Goal: Information Seeking & Learning: Learn about a topic

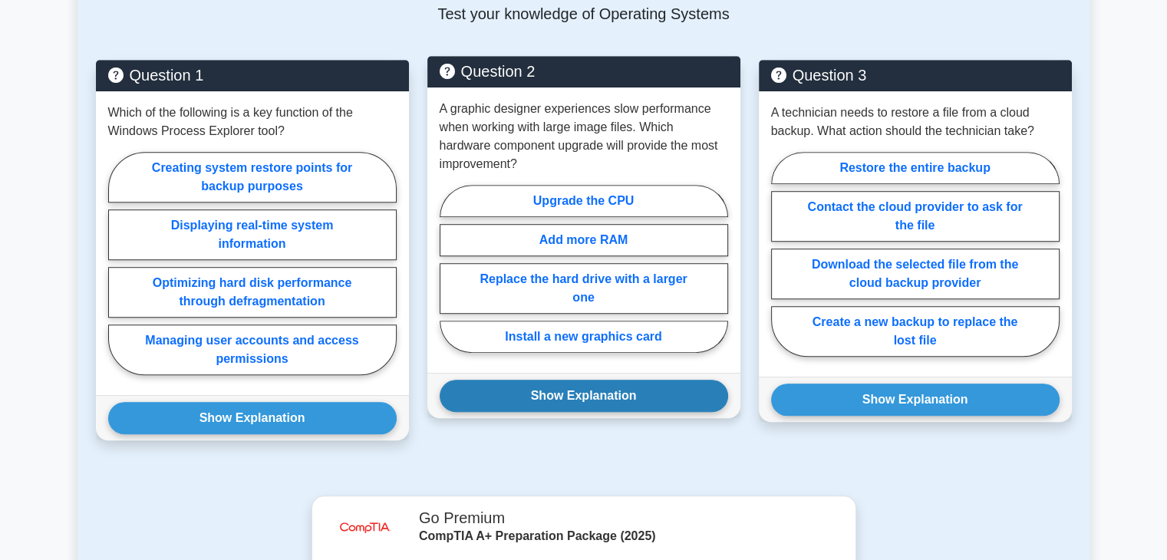
scroll to position [757, 0]
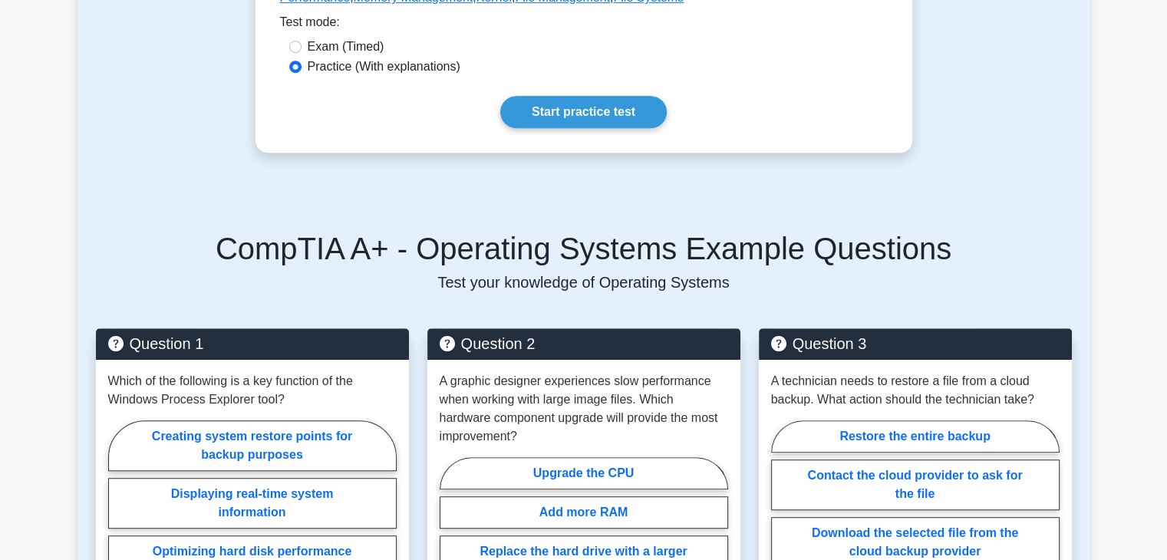
click at [619, 104] on link "Start practice test" at bounding box center [583, 112] width 167 height 32
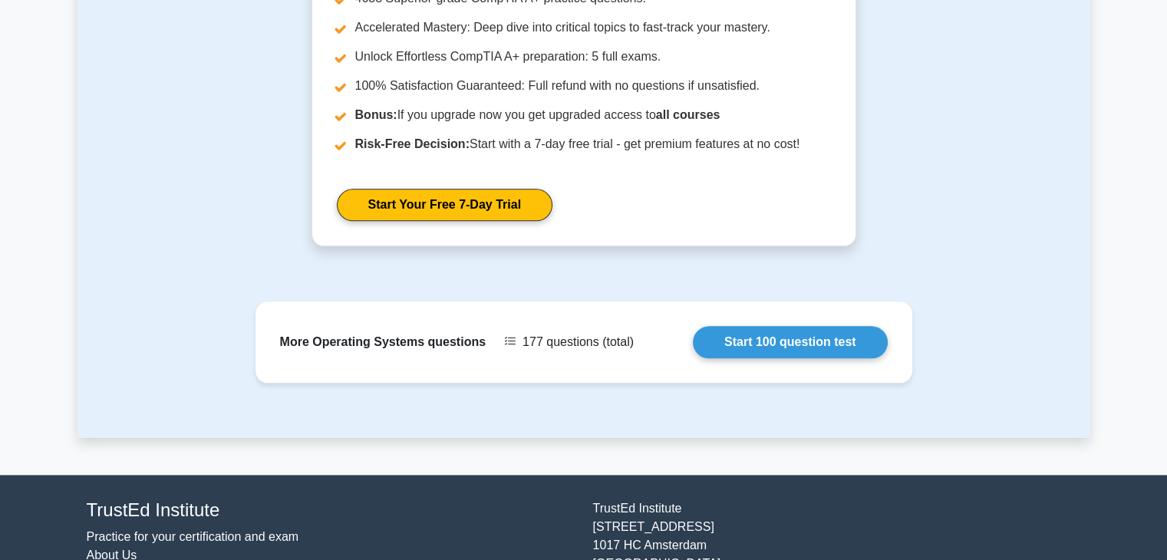
scroll to position [1675, 0]
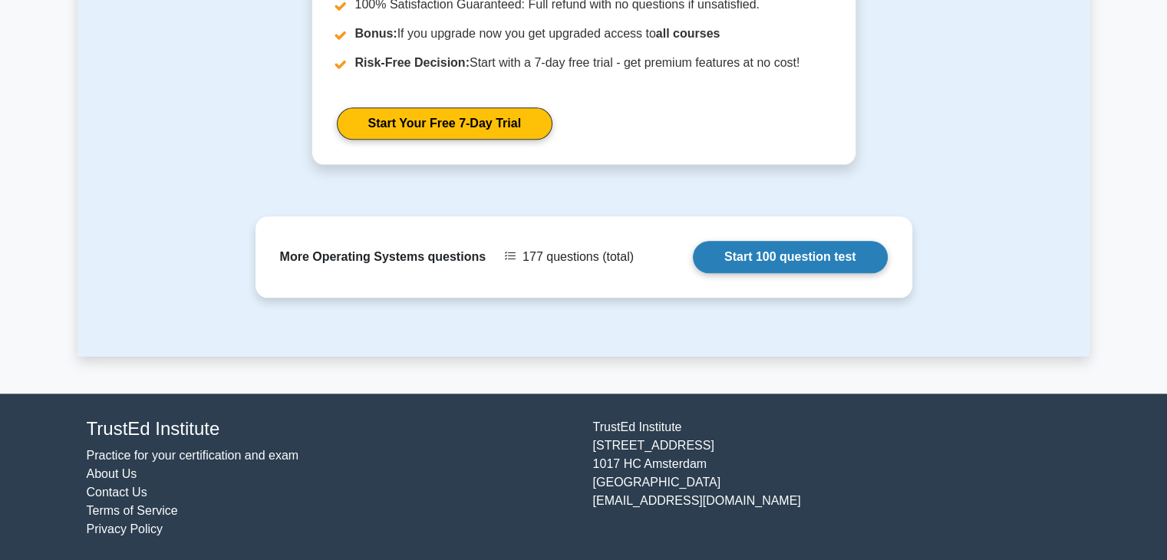
click at [734, 254] on link "Start 100 question test" at bounding box center [790, 257] width 195 height 32
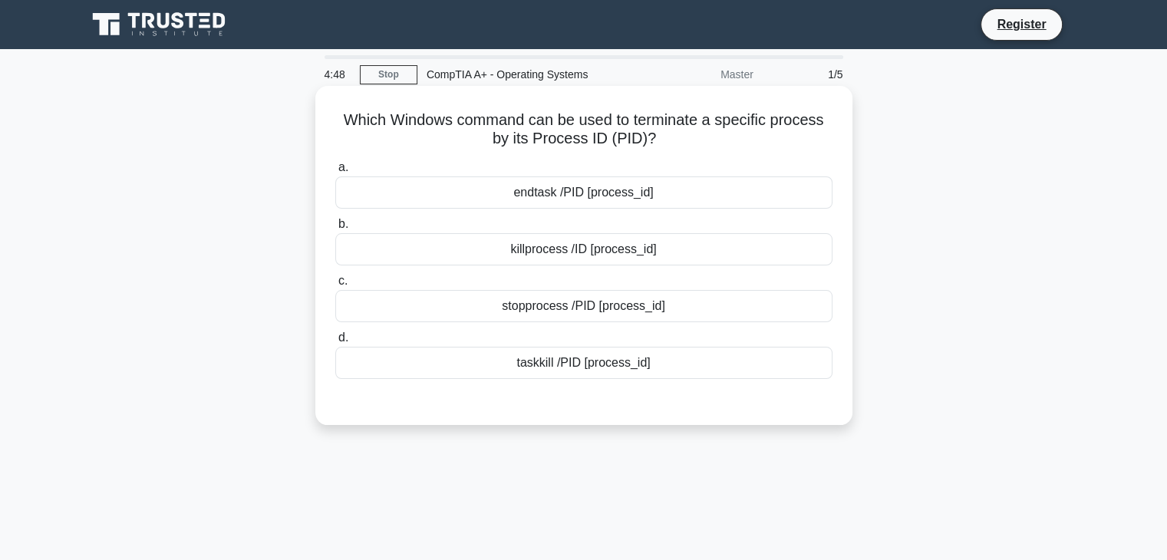
click at [577, 206] on div "endtask /PID [process_id]" at bounding box center [583, 193] width 497 height 32
click at [335, 173] on input "a. endtask /PID [process_id]" at bounding box center [335, 168] width 0 height 10
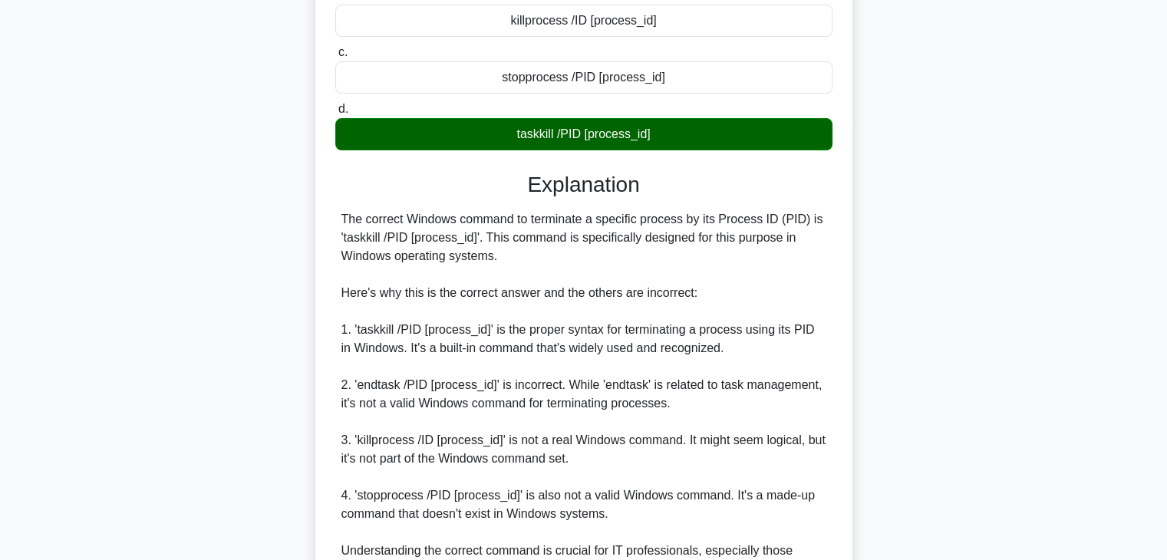
scroll to position [405, 0]
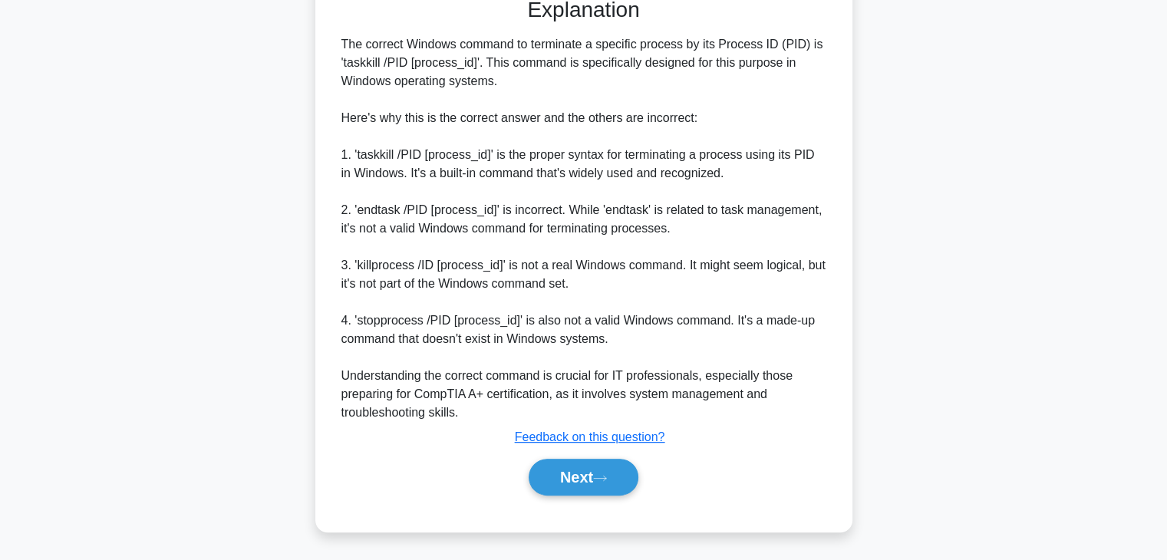
click at [593, 498] on div "Next" at bounding box center [583, 477] width 497 height 49
click at [602, 480] on icon at bounding box center [600, 478] width 14 height 8
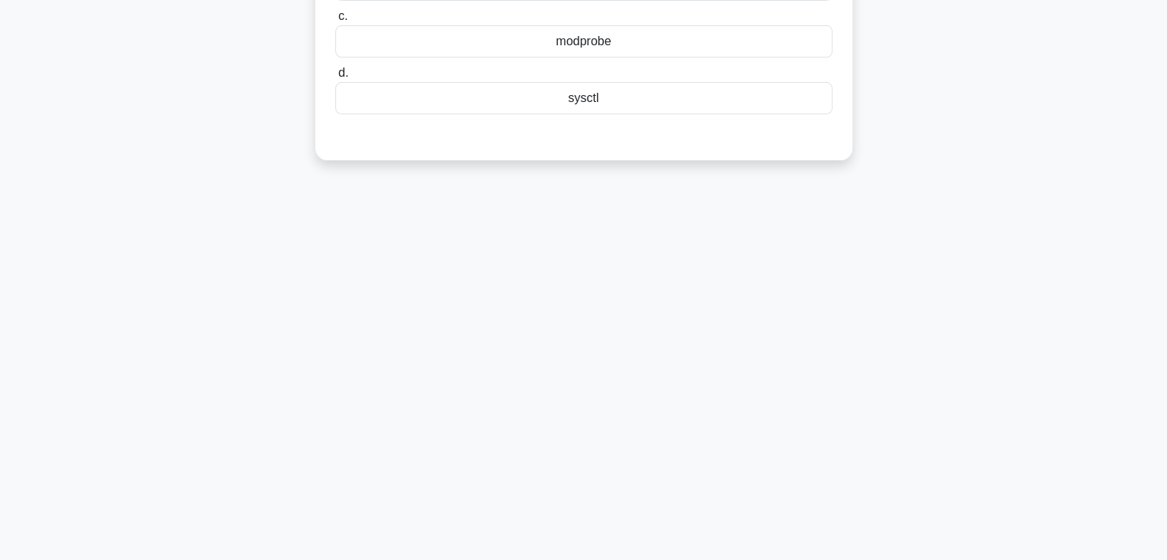
scroll to position [0, 0]
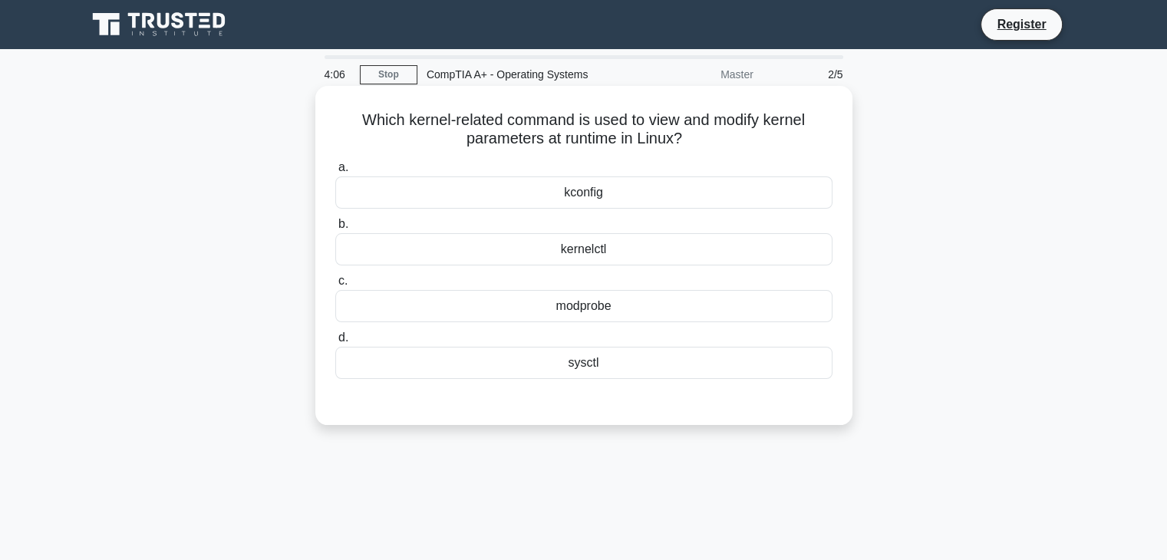
click at [583, 187] on div "kconfig" at bounding box center [583, 193] width 497 height 32
click at [335, 173] on input "a. kconfig" at bounding box center [335, 168] width 0 height 10
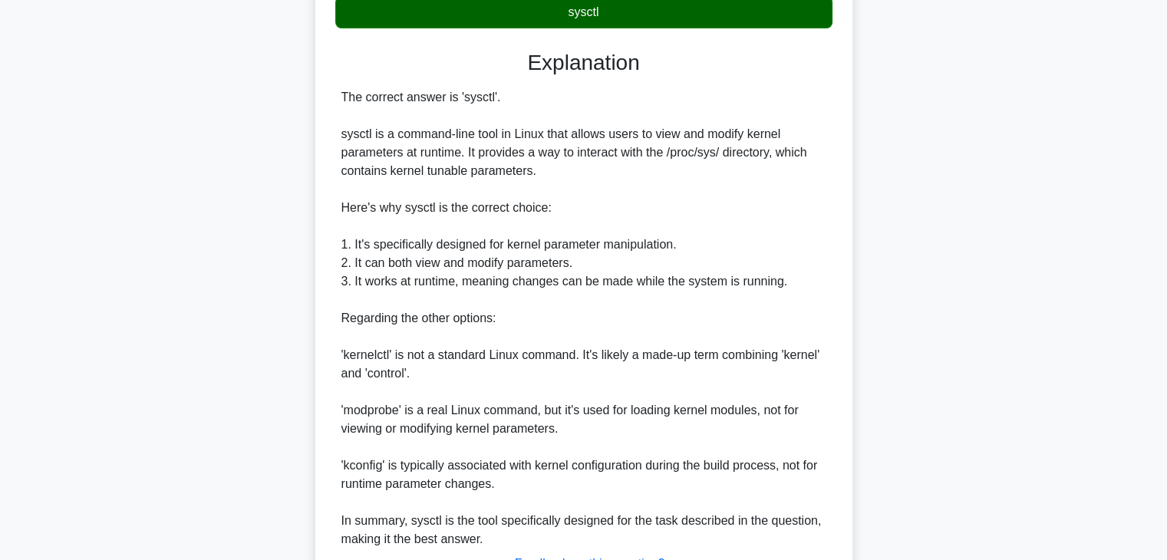
scroll to position [479, 0]
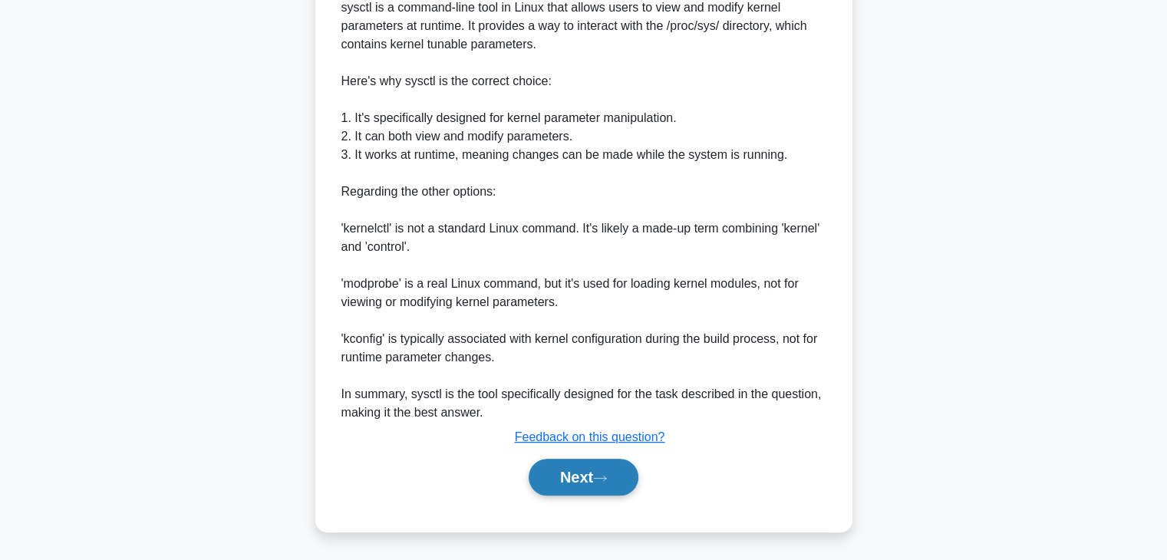
click at [565, 486] on button "Next" at bounding box center [584, 477] width 110 height 37
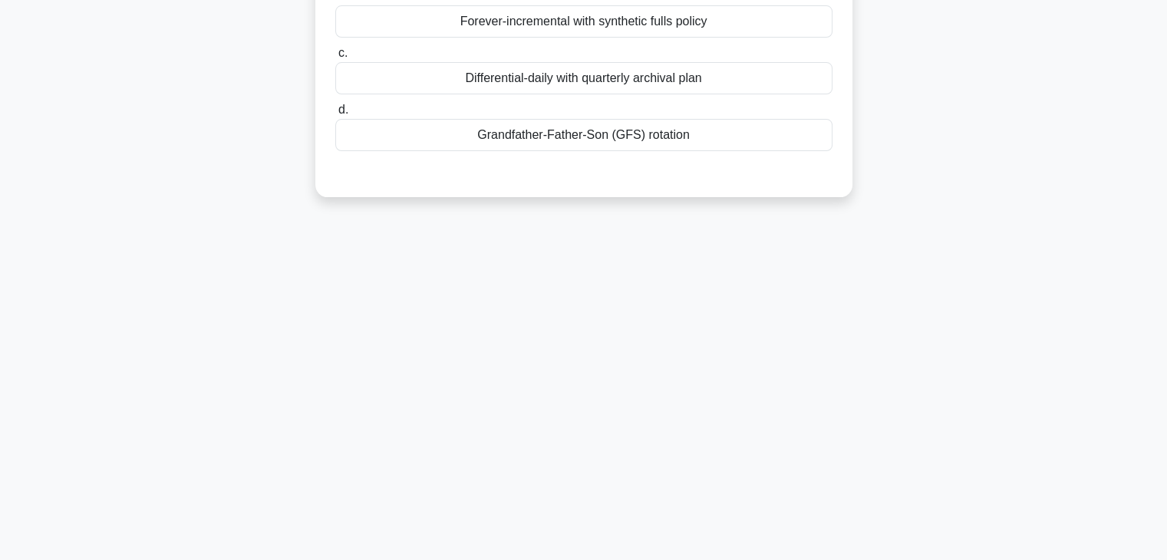
scroll to position [0, 0]
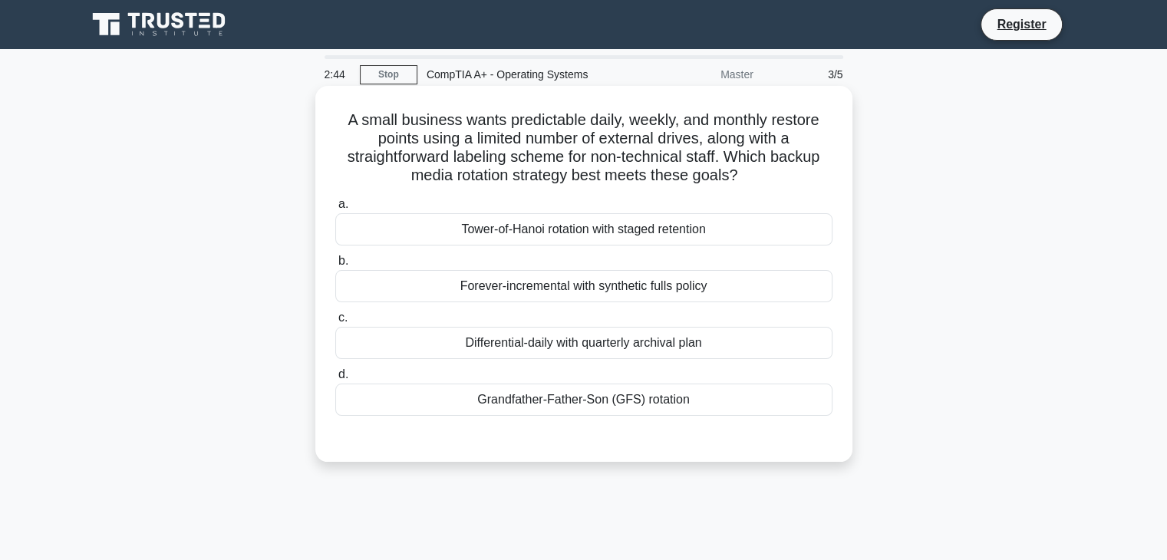
click at [584, 352] on div "Differential-daily with quarterly archival plan" at bounding box center [583, 343] width 497 height 32
click at [335, 323] on input "c. Differential-daily with quarterly archival plan" at bounding box center [335, 318] width 0 height 10
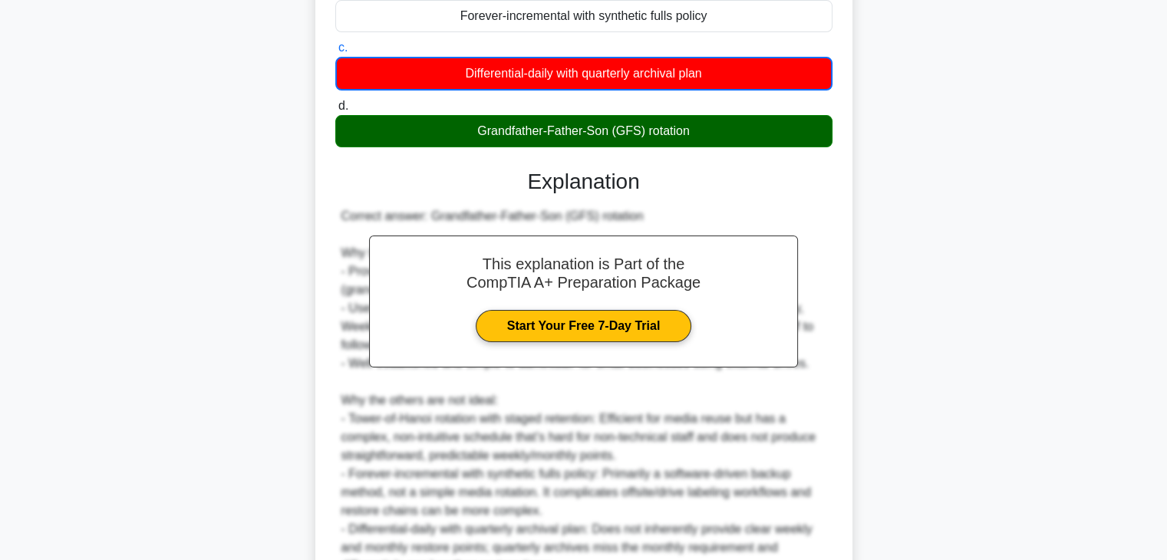
scroll to position [424, 0]
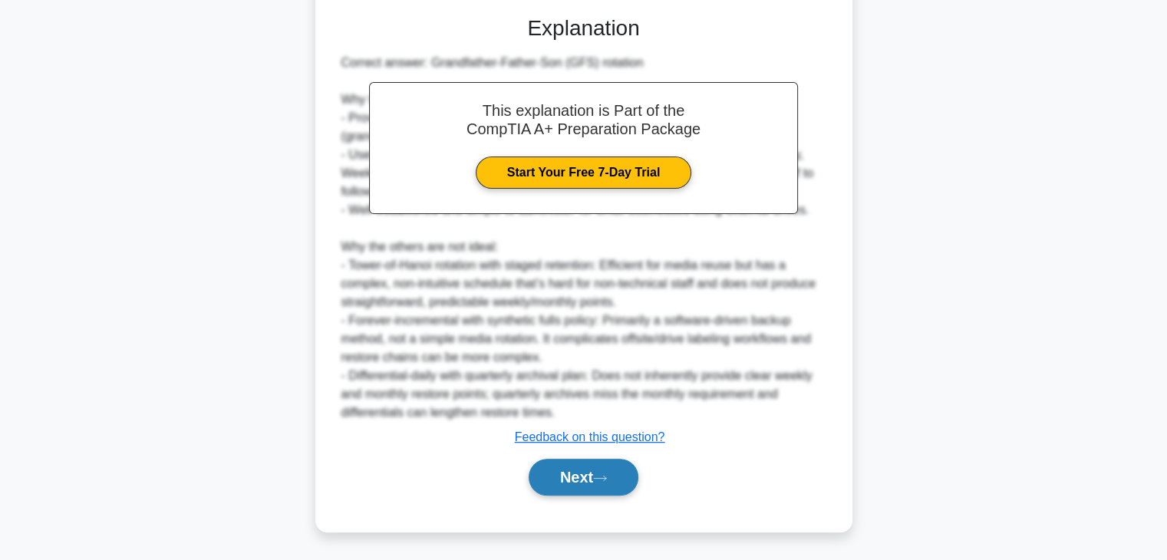
click at [593, 481] on button "Next" at bounding box center [584, 477] width 110 height 37
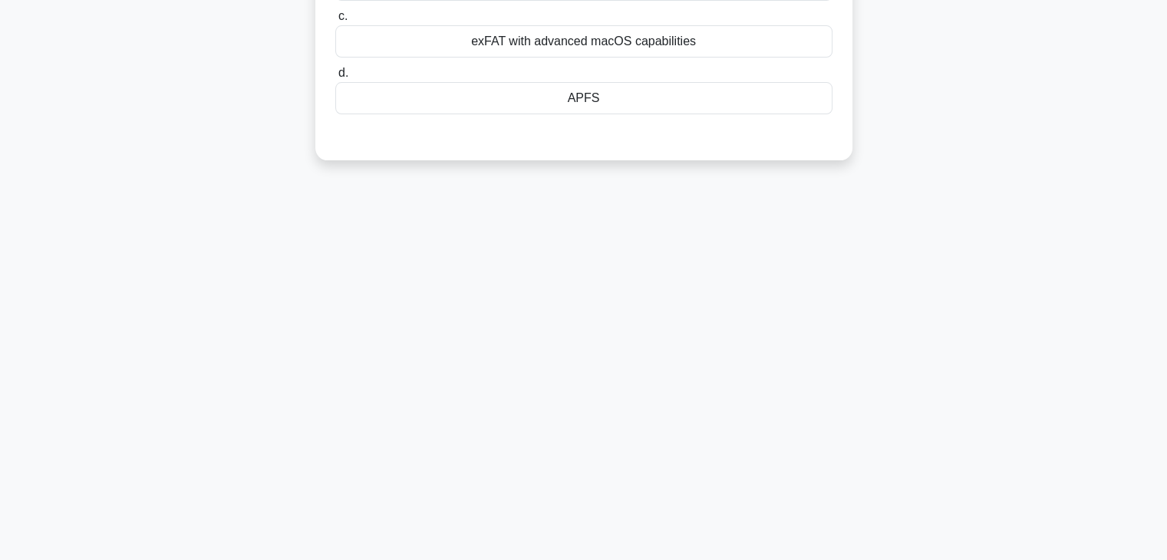
scroll to position [0, 0]
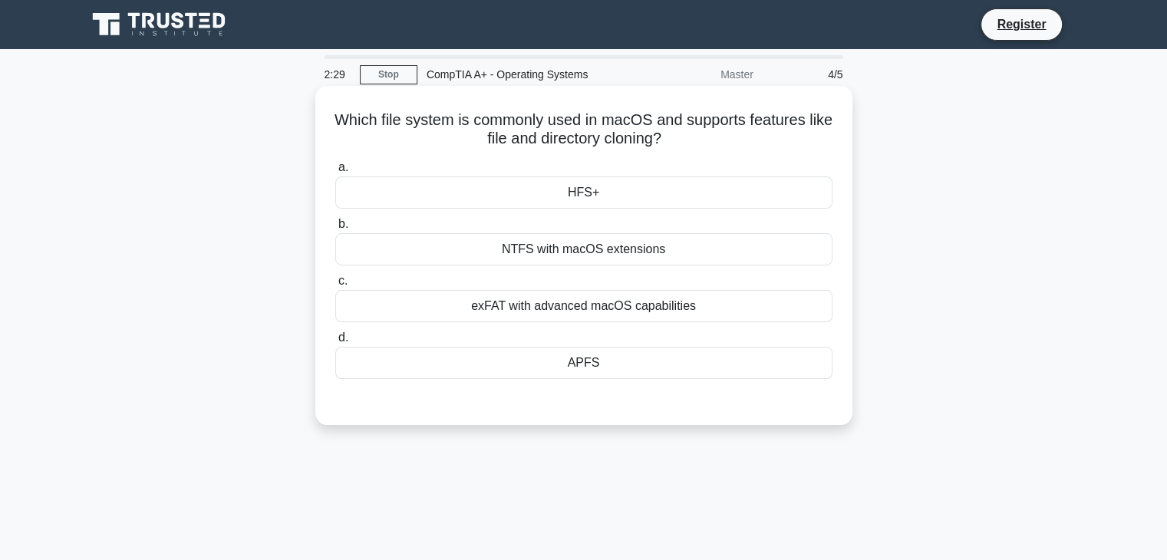
click at [617, 311] on div "exFAT with advanced macOS capabilities" at bounding box center [583, 306] width 497 height 32
click at [335, 286] on input "c. exFAT with advanced macOS capabilities" at bounding box center [335, 281] width 0 height 10
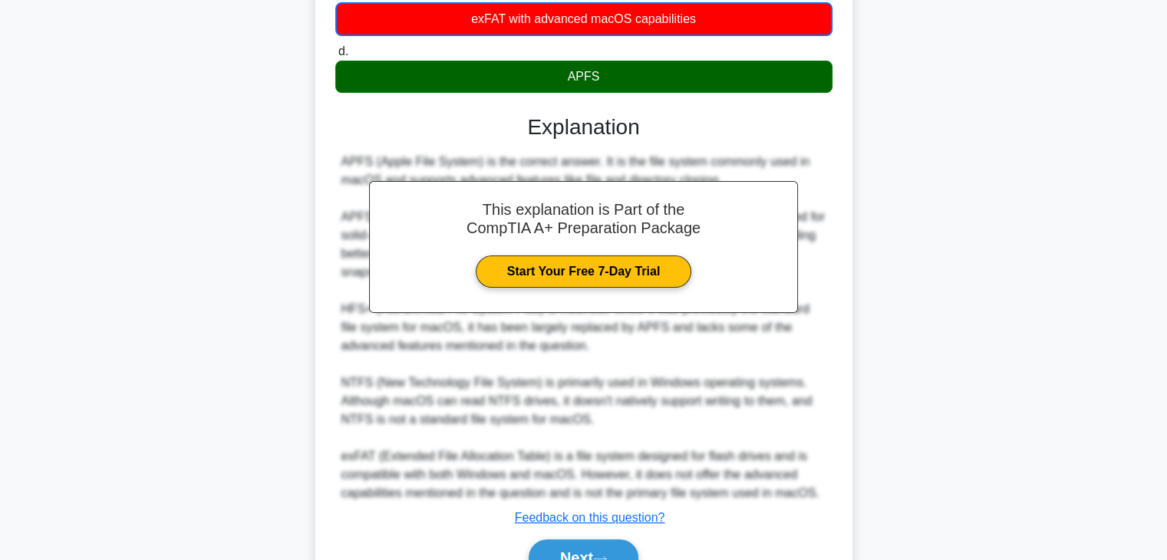
scroll to position [368, 0]
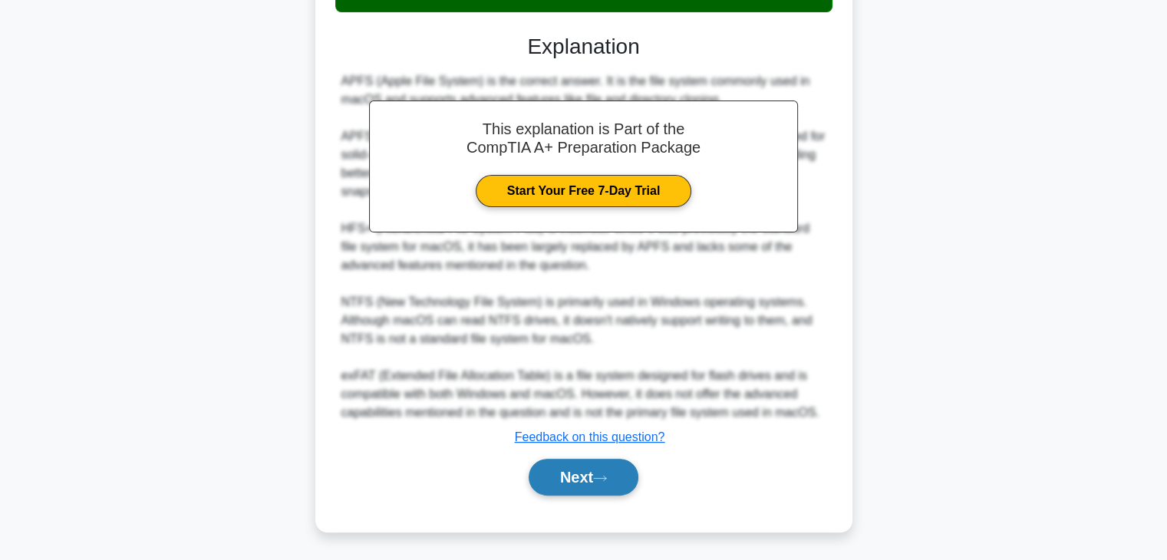
click at [602, 470] on button "Next" at bounding box center [584, 477] width 110 height 37
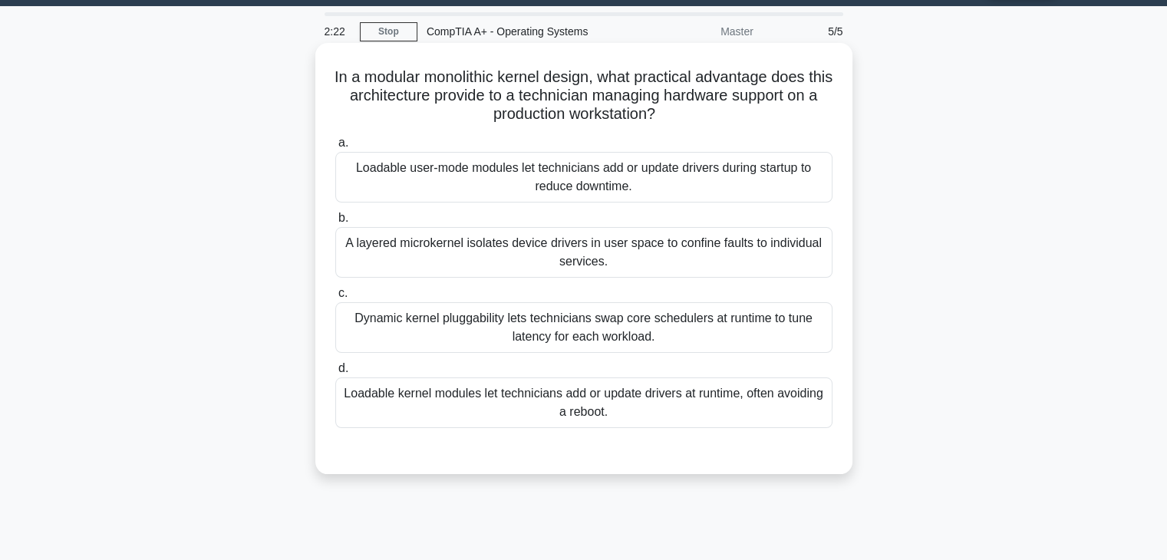
scroll to position [45, 0]
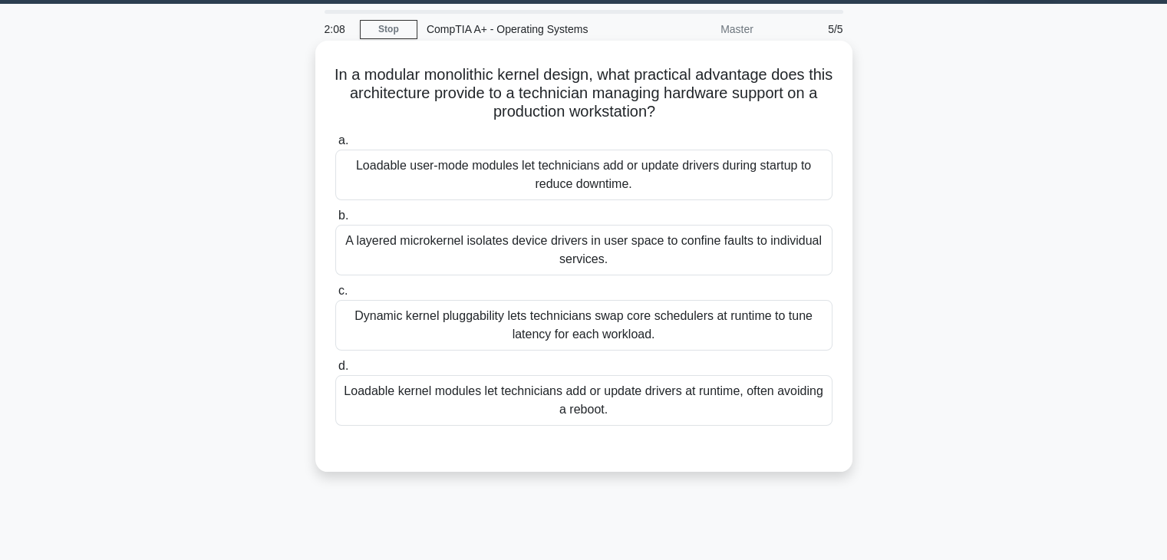
drag, startPoint x: 571, startPoint y: 148, endPoint x: 583, endPoint y: 167, distance: 21.7
click at [583, 167] on label "a. Loadable user-mode modules let technicians add or update drivers during star…" at bounding box center [583, 165] width 497 height 69
click at [583, 167] on div "Loadable user-mode modules let technicians add or update drivers during startup…" at bounding box center [583, 175] width 497 height 51
click at [335, 146] on input "a. Loadable user-mode modules let technicians add or update drivers during star…" at bounding box center [335, 141] width 0 height 10
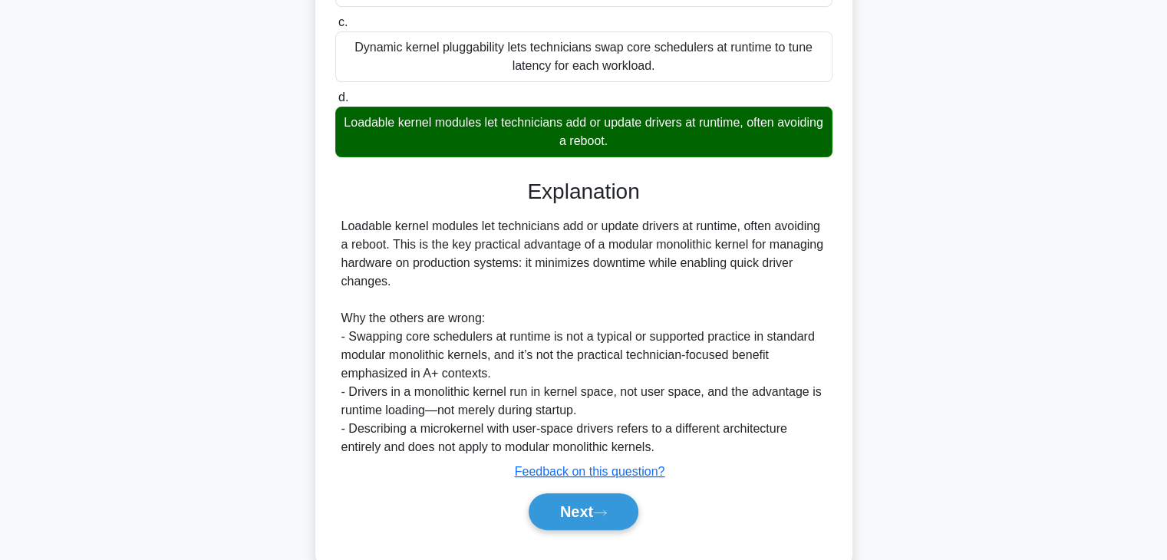
scroll to position [350, 0]
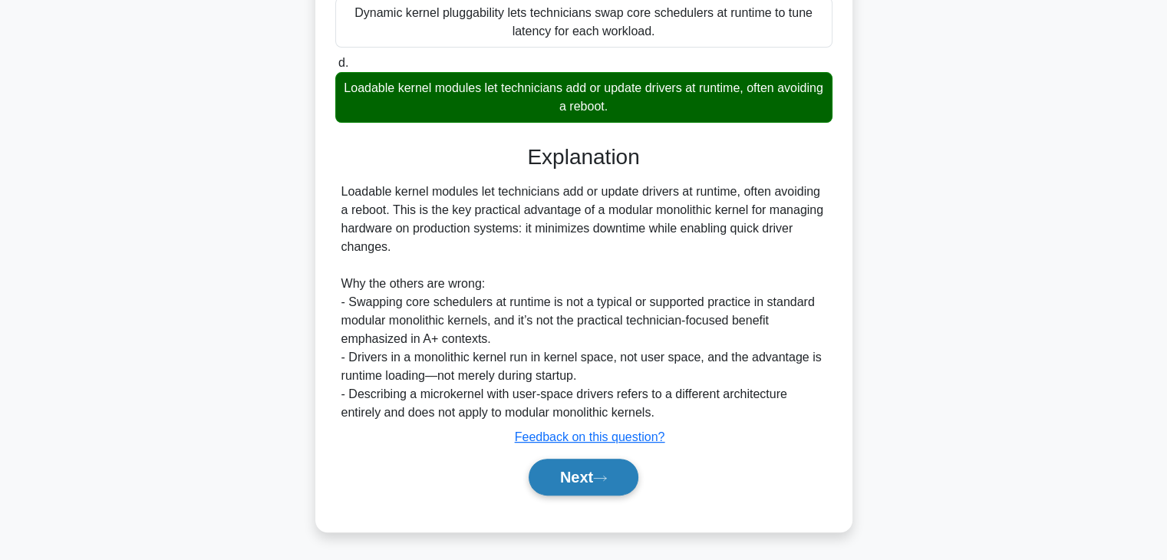
click at [580, 483] on button "Next" at bounding box center [584, 477] width 110 height 37
